Goal: Information Seeking & Learning: Learn about a topic

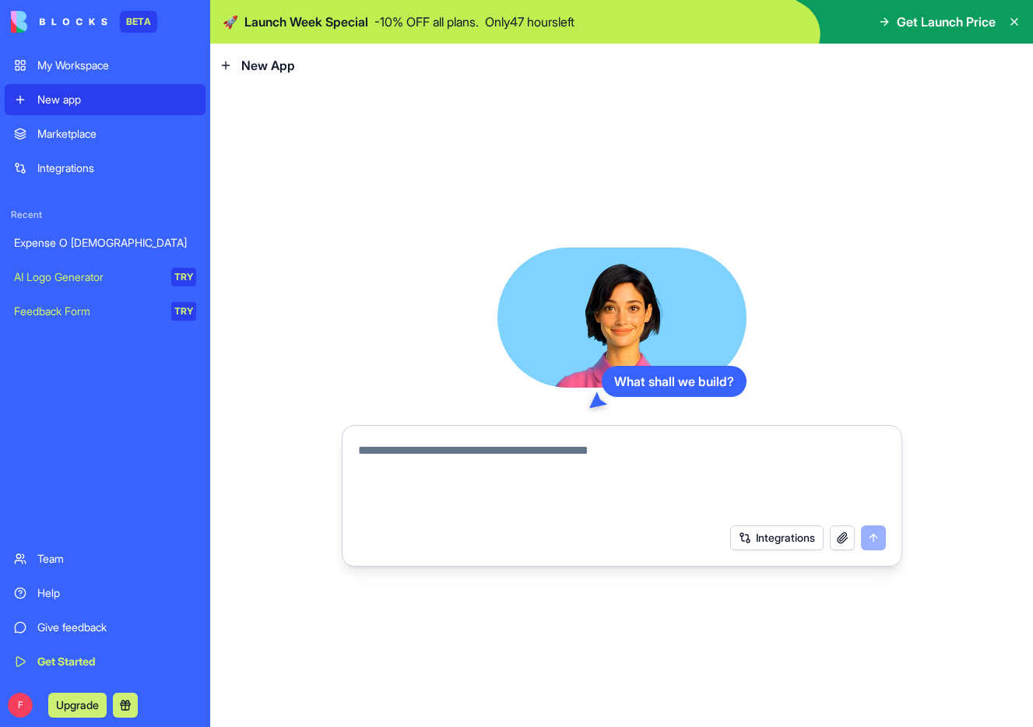
click at [935, 25] on span "Get Launch Price" at bounding box center [946, 21] width 99 height 19
click at [878, 19] on icon at bounding box center [884, 22] width 12 height 12
click at [879, 19] on icon at bounding box center [884, 22] width 12 height 12
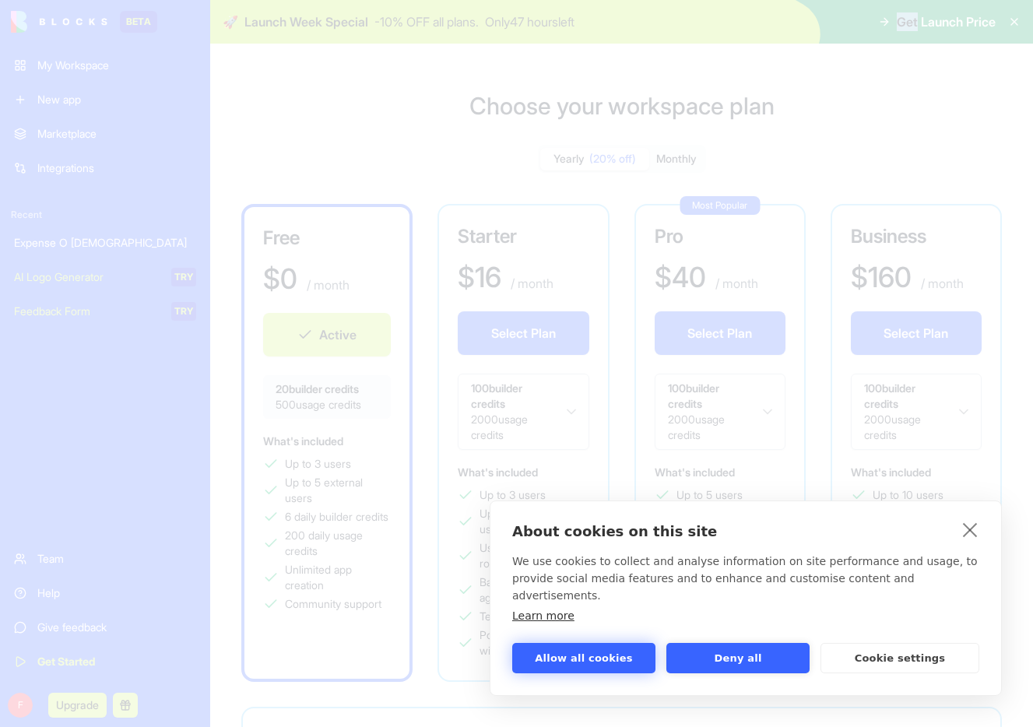
click at [625, 661] on button "Allow all cookies" at bounding box center [583, 658] width 143 height 30
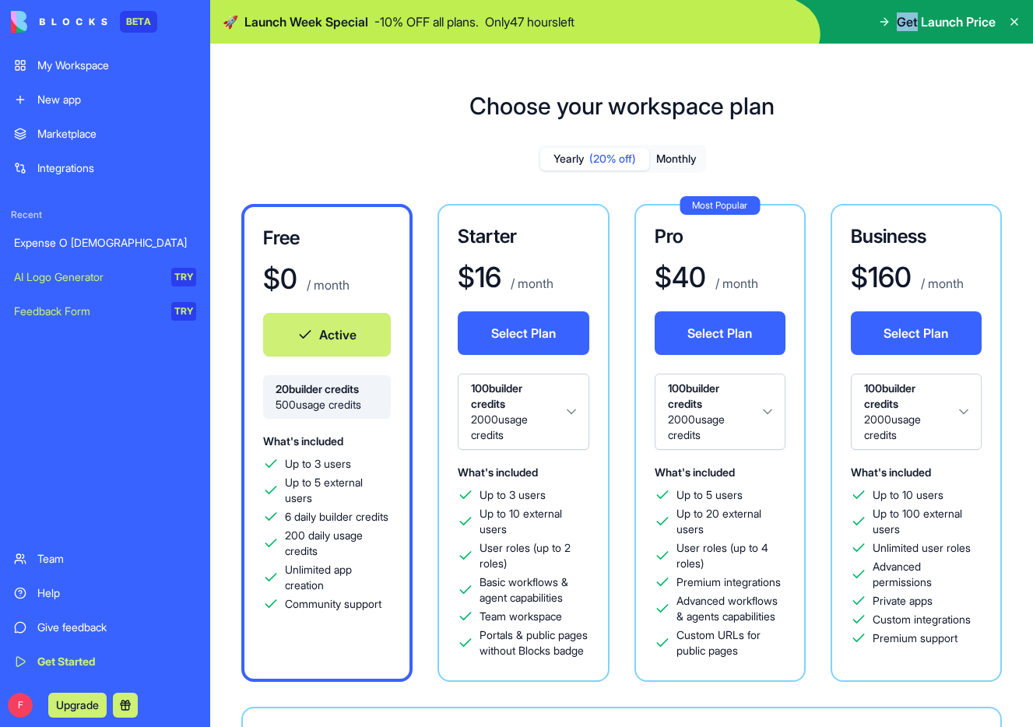
click at [572, 413] on html "BETA My Workspace New app Marketplace Integrations Recent Expense O Rama AI Log…" at bounding box center [516, 363] width 1033 height 727
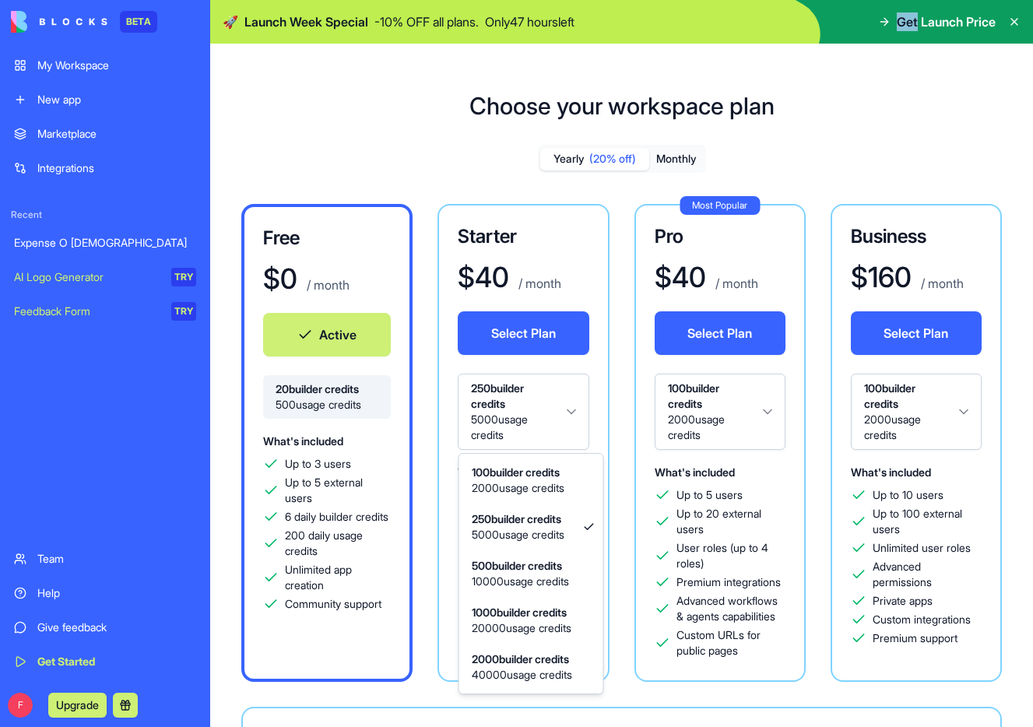
click at [571, 409] on html "BETA My Workspace New app Marketplace Integrations Recent Expense O Rama AI Log…" at bounding box center [516, 363] width 1033 height 727
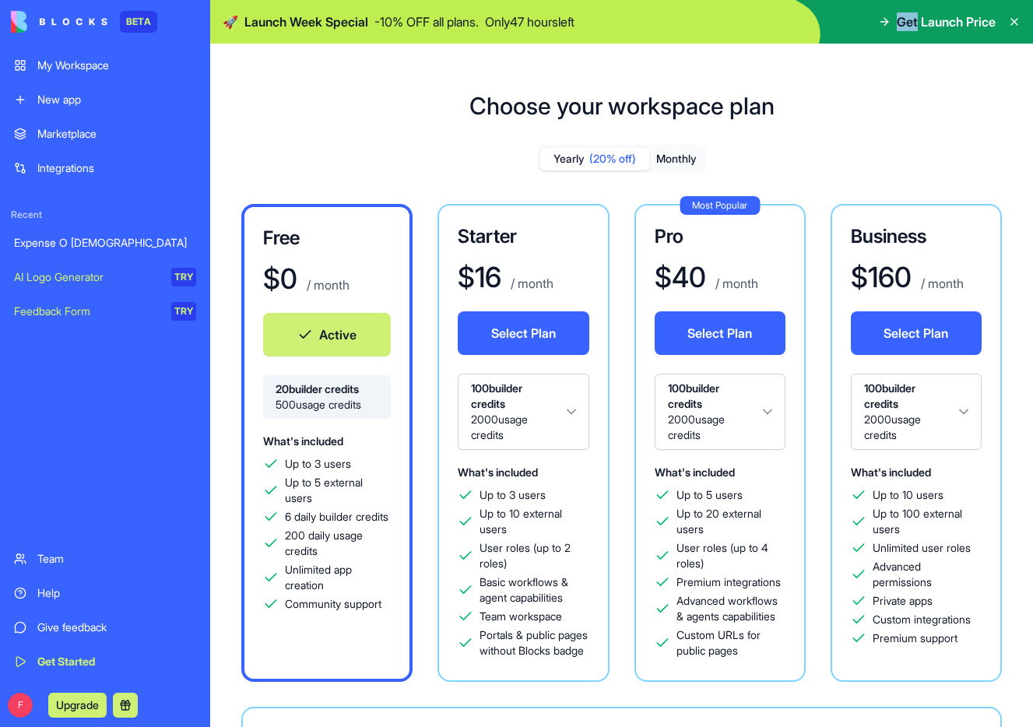
click at [669, 161] on button "Monthly" at bounding box center [676, 159] width 54 height 23
click at [77, 71] on div "My Workspace" at bounding box center [116, 66] width 159 height 16
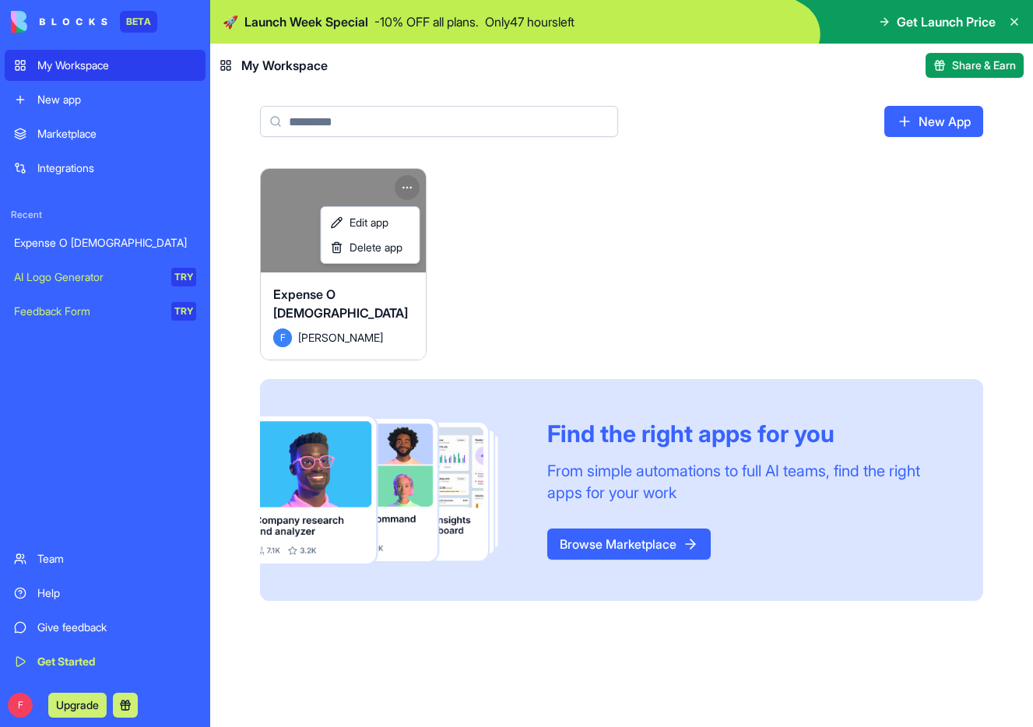
click at [408, 191] on html "BETA My Workspace New app Marketplace Integrations Recent Expense O Rama AI Log…" at bounding box center [516, 363] width 1033 height 727
click at [543, 237] on html "BETA My Workspace New app Marketplace Integrations Recent Expense O Rama AI Log…" at bounding box center [516, 363] width 1033 height 727
